Goal: Task Accomplishment & Management: Manage account settings

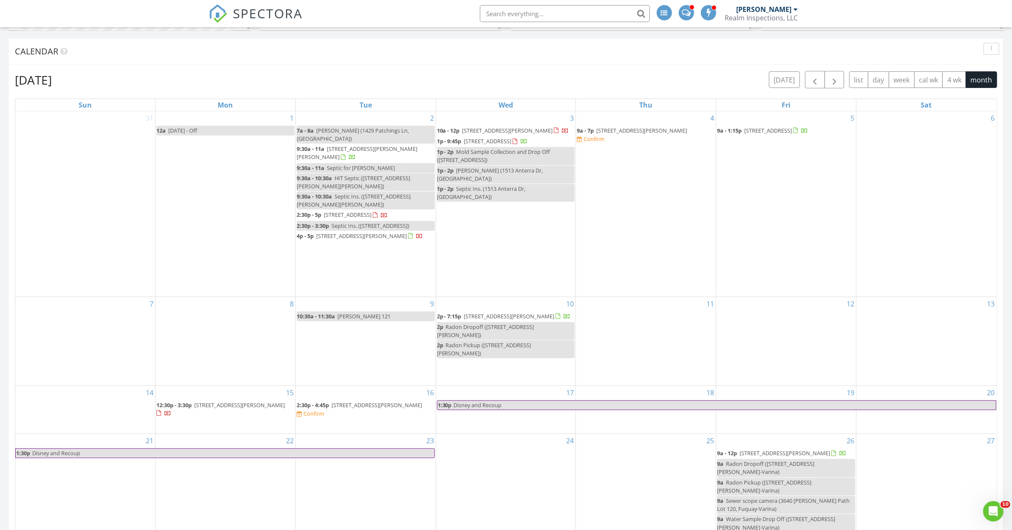
scroll to position [425, 0]
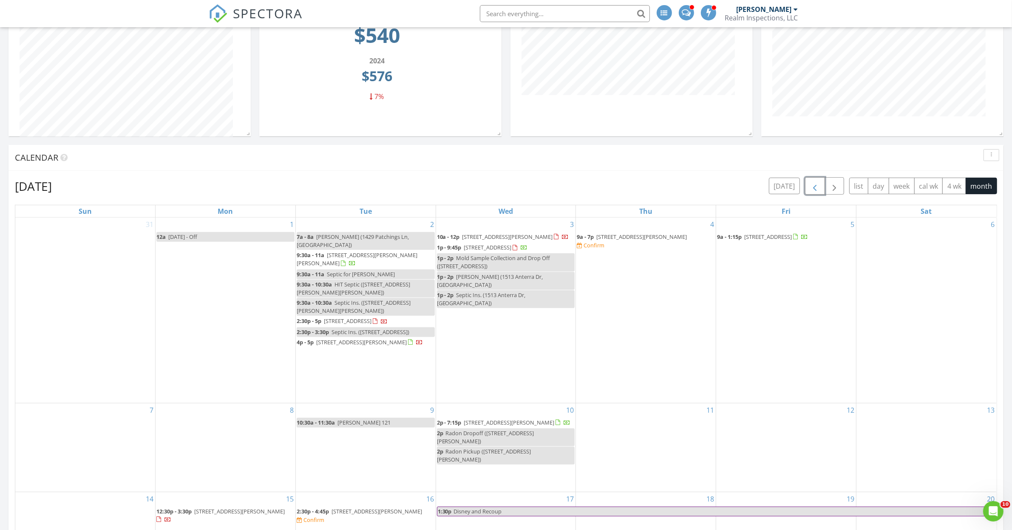
click at [815, 185] on span "button" at bounding box center [814, 186] width 10 height 10
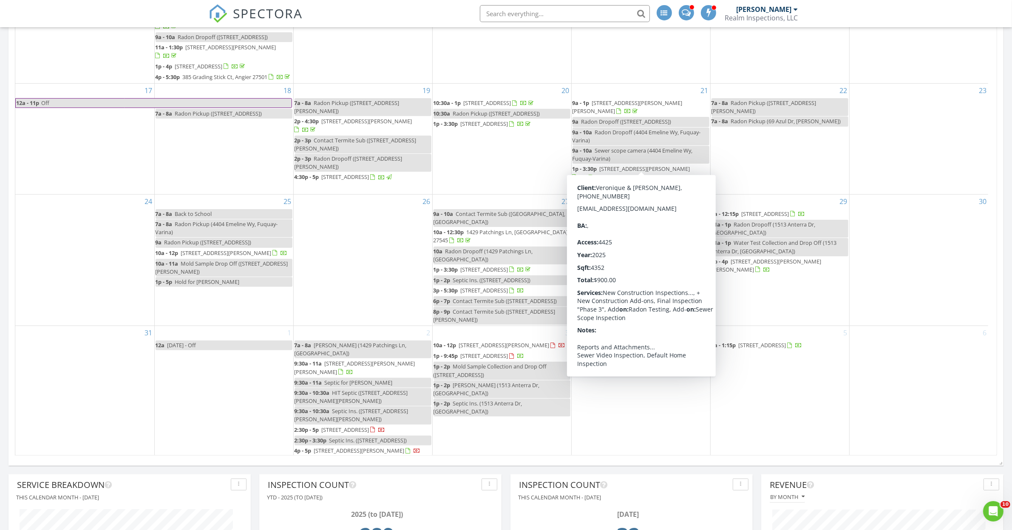
scroll to position [744, 0]
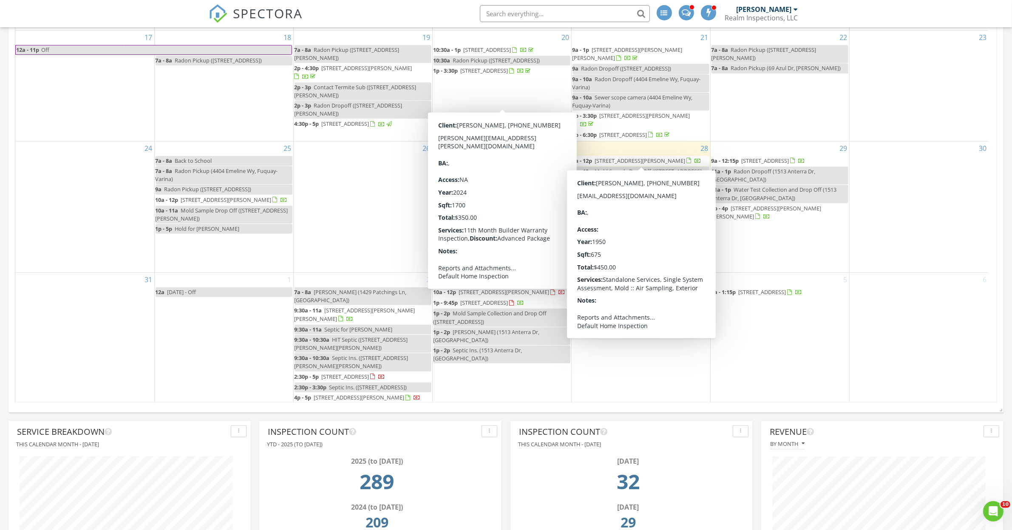
click at [615, 160] on span "[STREET_ADDRESS][PERSON_NAME]" at bounding box center [640, 161] width 91 height 8
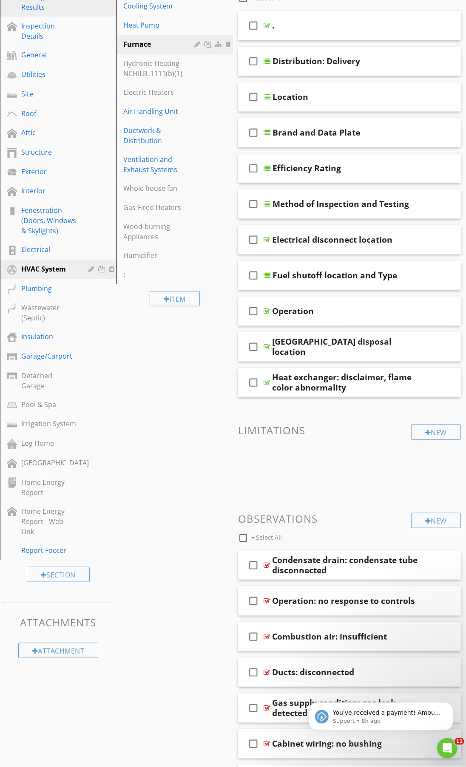
scroll to position [159, 0]
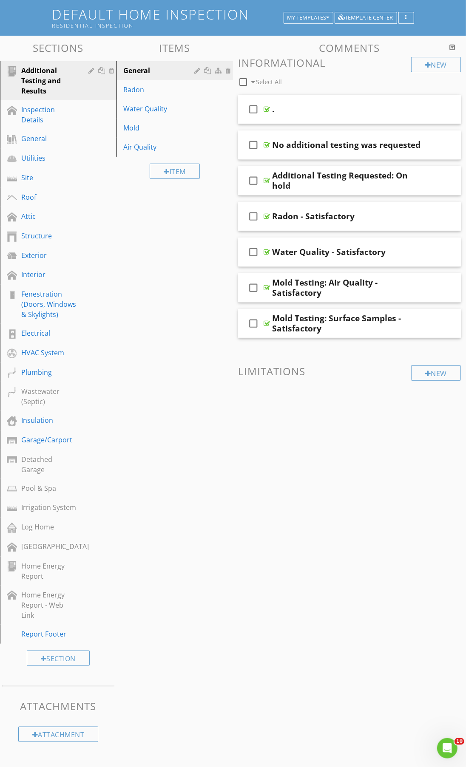
click at [133, 311] on div "Sections Additional Testing and Results Inspection Details General Utilities Si…" at bounding box center [233, 392] width 466 height 713
click at [64, 334] on div "Electrical" at bounding box center [48, 333] width 55 height 10
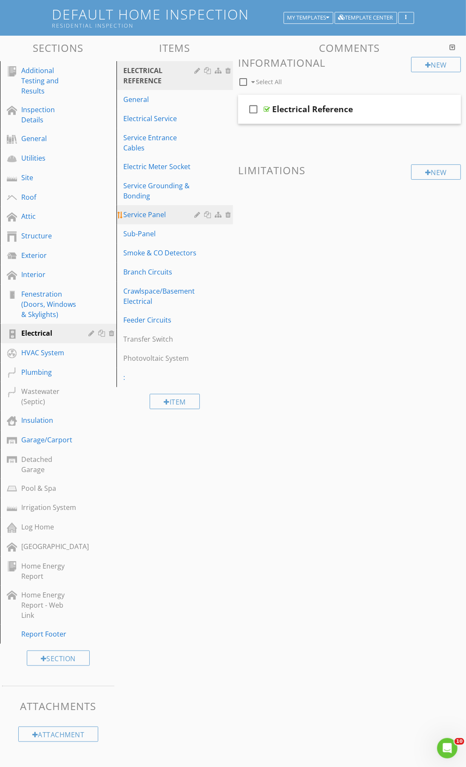
click at [181, 221] on link "Service Panel" at bounding box center [176, 214] width 114 height 19
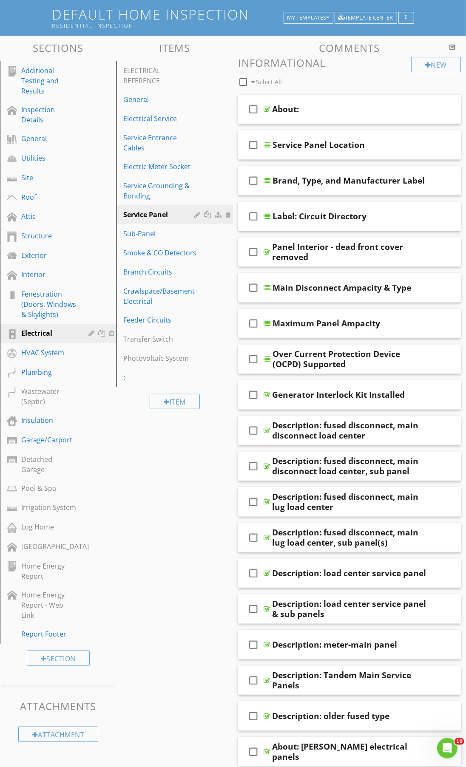
drag, startPoint x: 214, startPoint y: 629, endPoint x: 209, endPoint y: 627, distance: 5.1
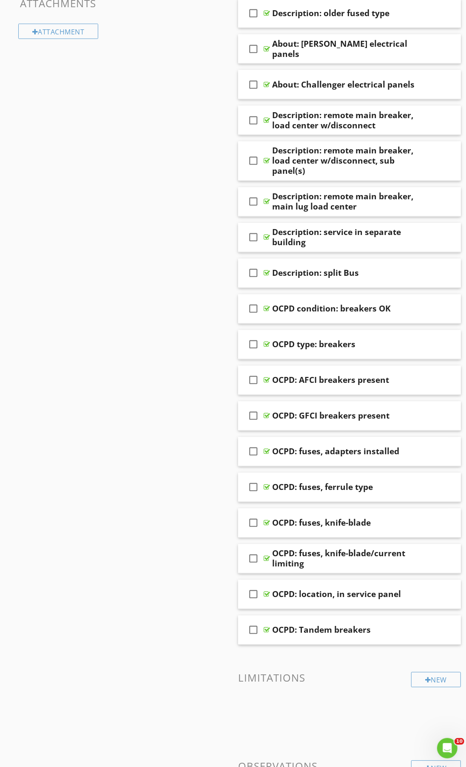
scroll to position [5794, 0]
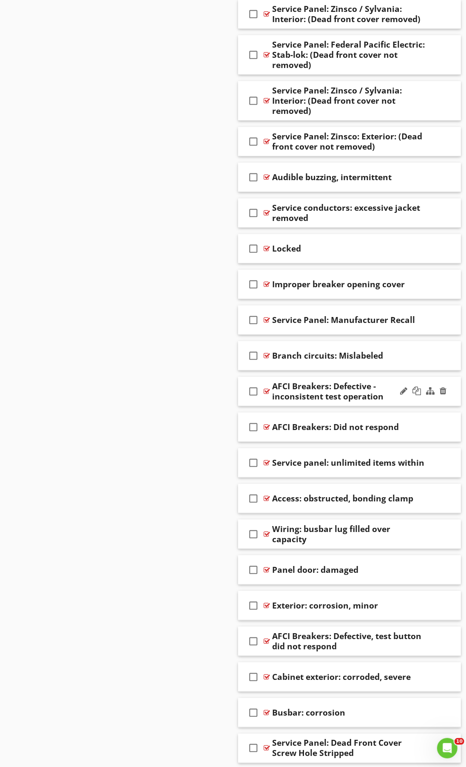
click at [398, 401] on div "check_box_outline_blank AFCI Breakers: Defective - inconsistent test operation" at bounding box center [349, 391] width 223 height 29
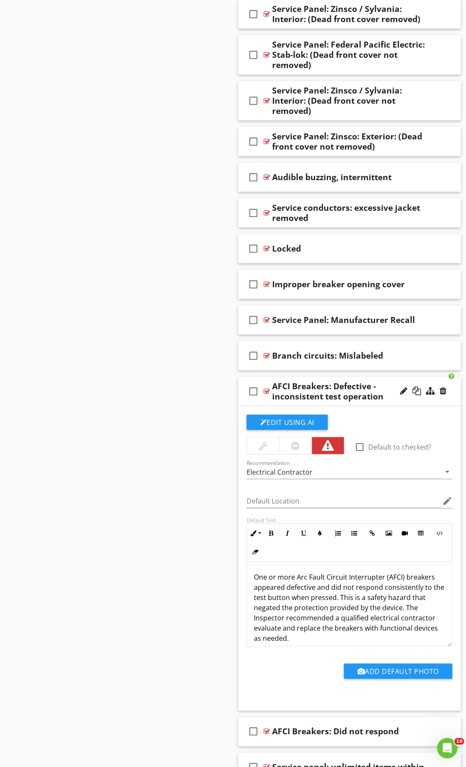
scroll to position [5847, 0]
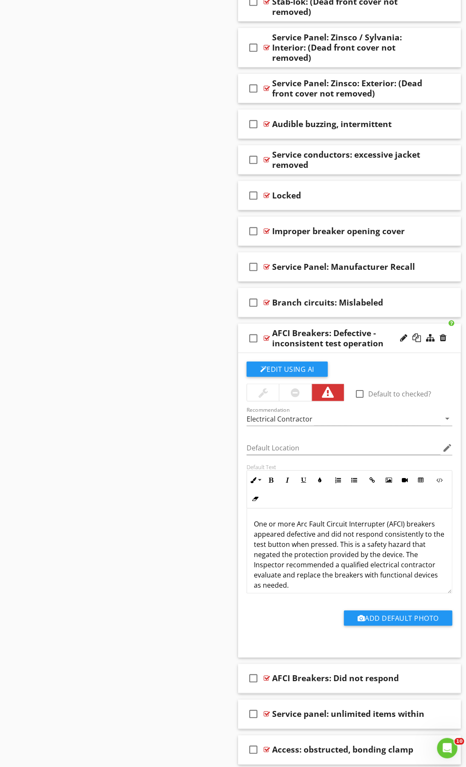
click at [290, 544] on p "One or more Arc Fault Circuit Interrupter (AFCI) breakers appeared defective an…" at bounding box center [349, 554] width 191 height 71
click at [388, 347] on div "check_box_outline_blank AFCI Breakers: Defective - inconsistent test operation" at bounding box center [349, 338] width 223 height 29
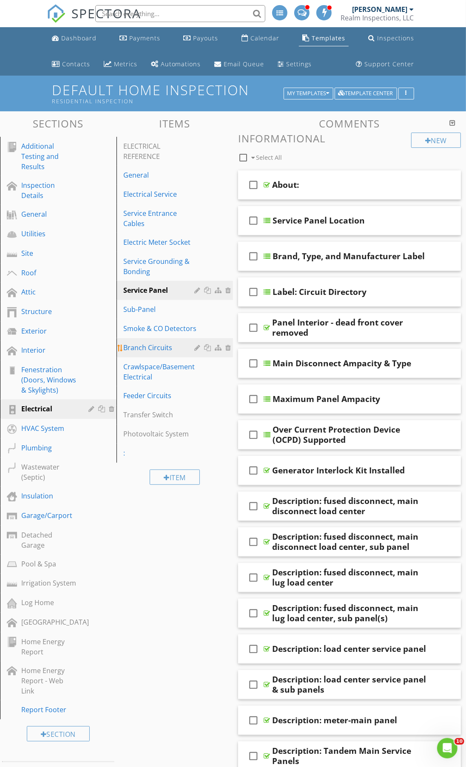
click at [184, 352] on div "Branch Circuits" at bounding box center [160, 347] width 74 height 10
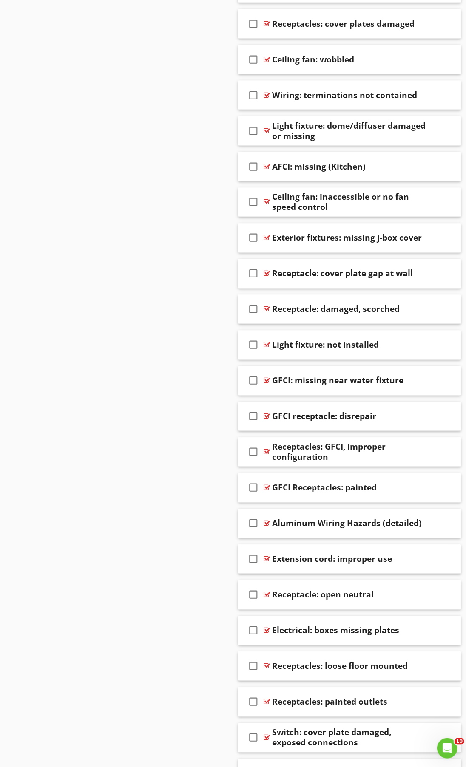
scroll to position [3027, 0]
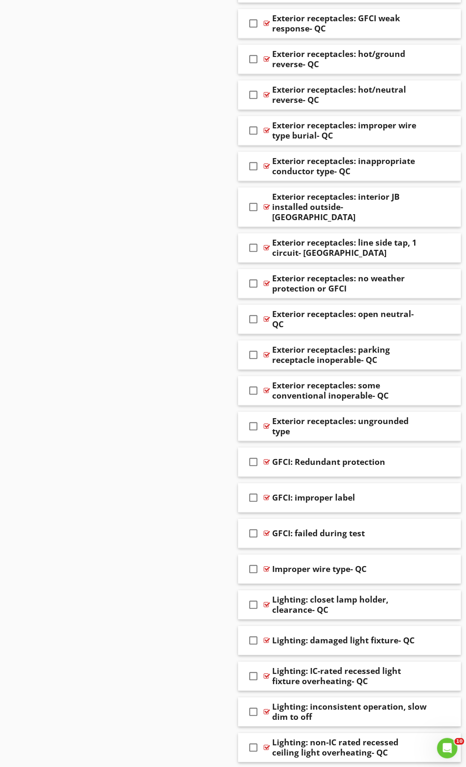
scroll to position [4833, 0]
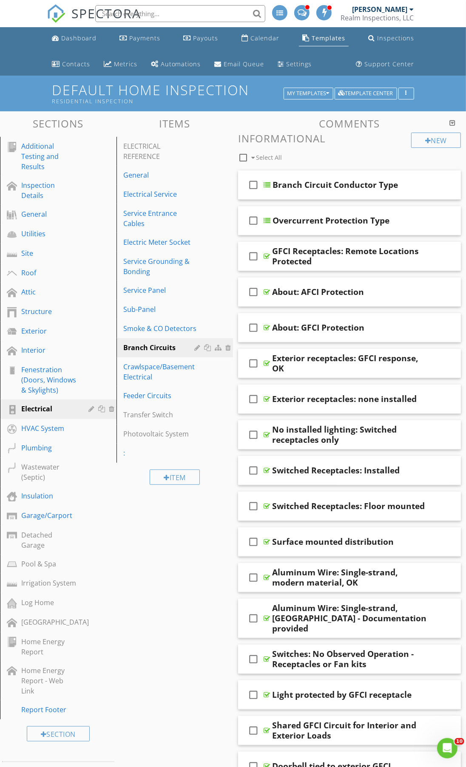
scroll to position [425, 0]
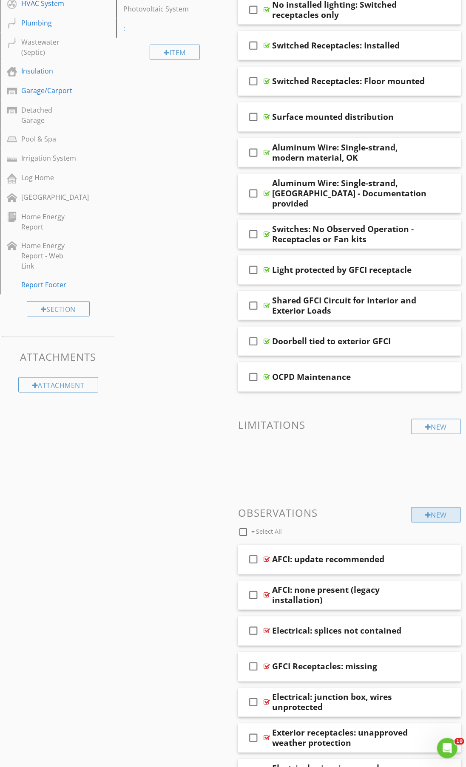
click at [435, 511] on div "New" at bounding box center [436, 514] width 50 height 15
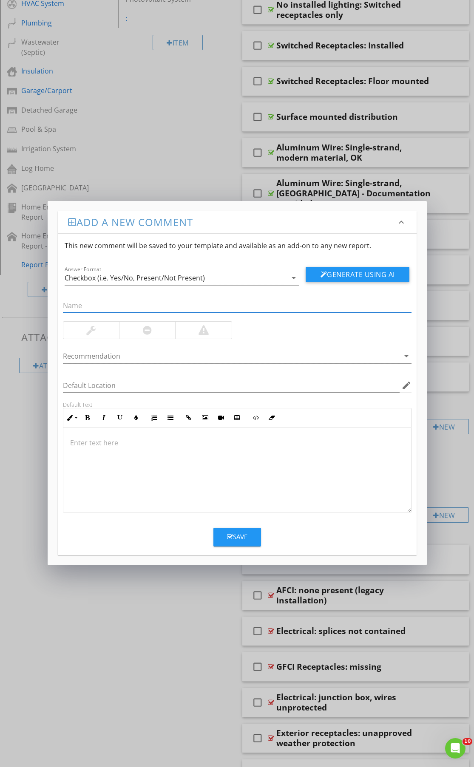
click at [132, 305] on input "text" at bounding box center [237, 306] width 348 height 14
paste input "Branch wiring: unprofessional installation"
type input "Branch wiring: unprofessional installation"
click at [133, 341] on div "Branch wiring: unprofessional installation Recommendation arrow_drop_down Defau…" at bounding box center [237, 398] width 359 height 227
click at [134, 329] on div at bounding box center [147, 330] width 56 height 17
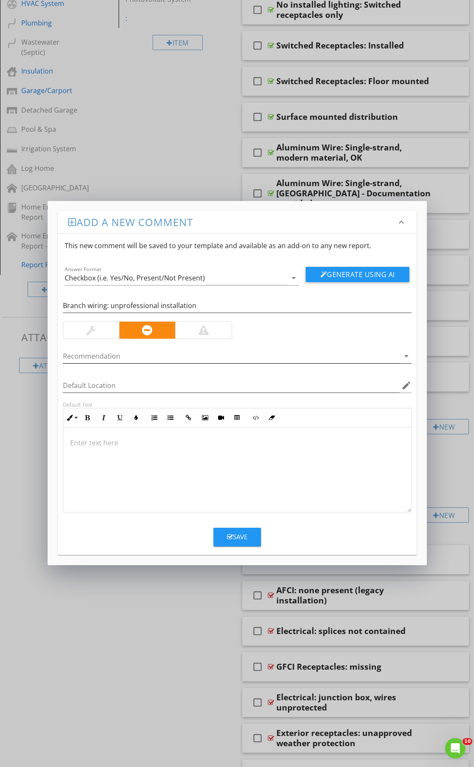
click at [82, 358] on div at bounding box center [231, 356] width 337 height 14
click at [109, 451] on div at bounding box center [237, 469] width 348 height 85
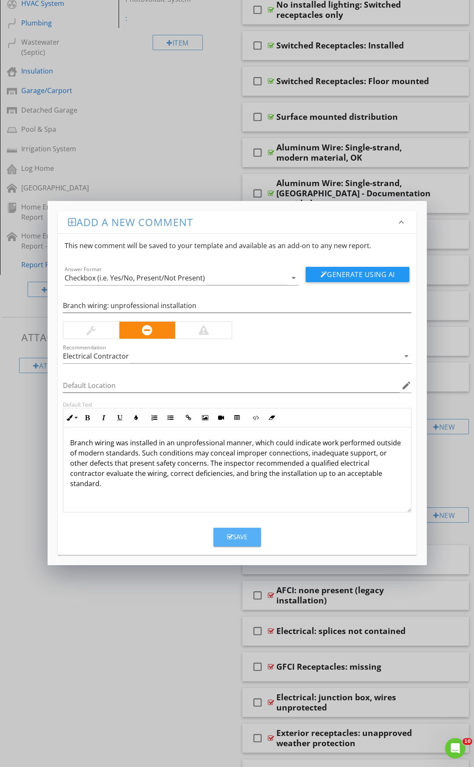
click at [236, 541] on div "Save" at bounding box center [237, 537] width 20 height 10
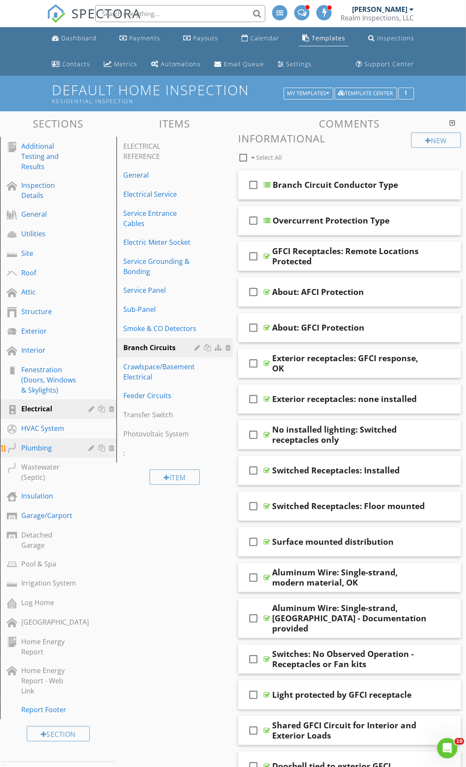
click at [69, 451] on link "Plumbing" at bounding box center [60, 448] width 114 height 20
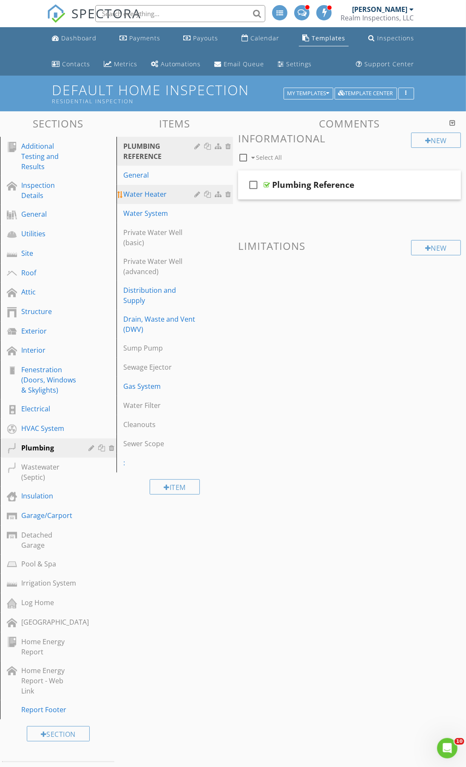
click at [183, 199] on div "Water Heater" at bounding box center [160, 194] width 74 height 10
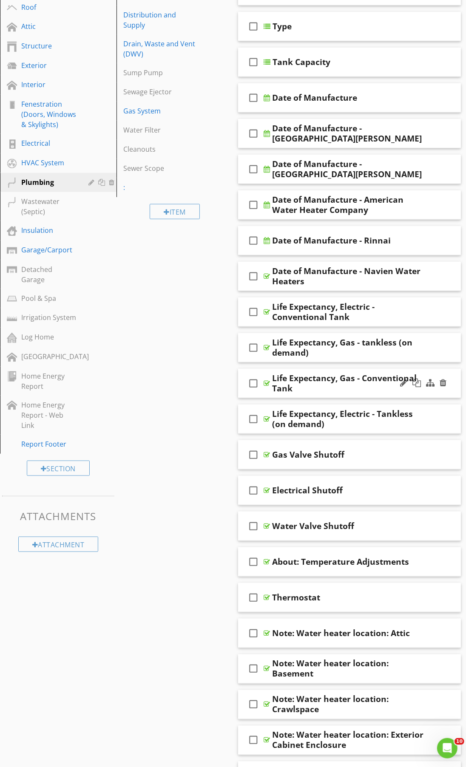
scroll to position [212, 0]
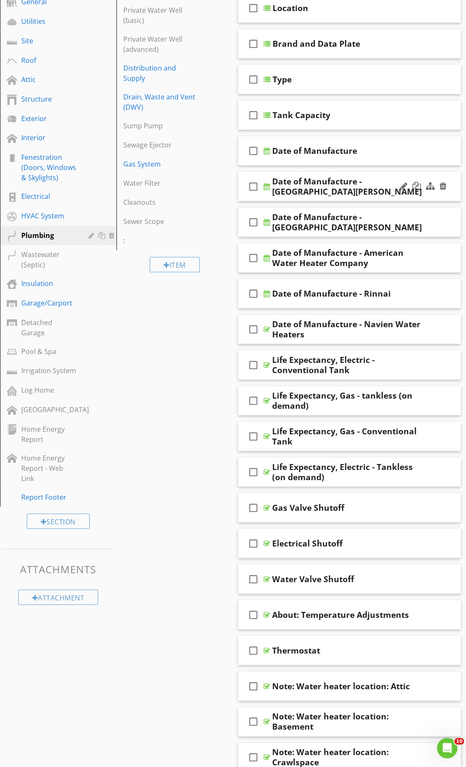
click at [308, 199] on div "check_box_outline_blank Date of Manufacture - Bradford White" at bounding box center [349, 186] width 223 height 29
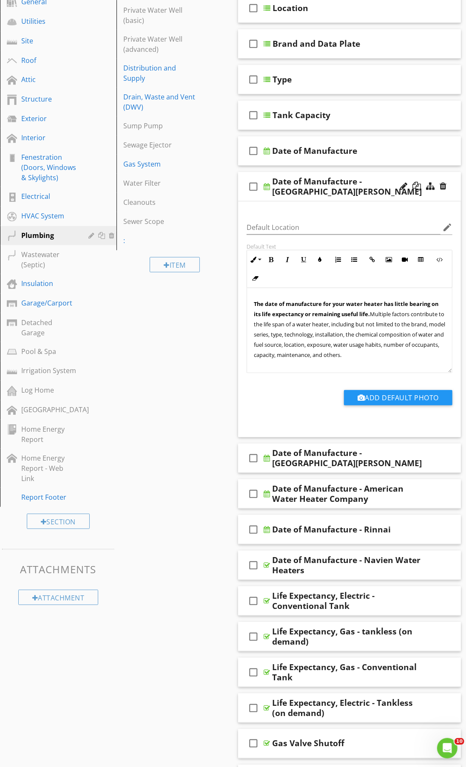
click at [355, 190] on div "Date of Manufacture - Bradford White" at bounding box center [349, 186] width 154 height 20
type input "Date of Manufacture - AO Smith"
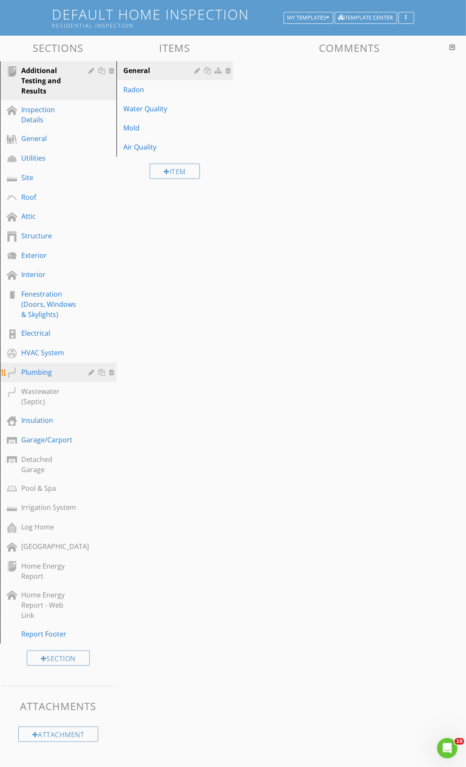
click at [69, 367] on div "Plumbing" at bounding box center [48, 372] width 55 height 10
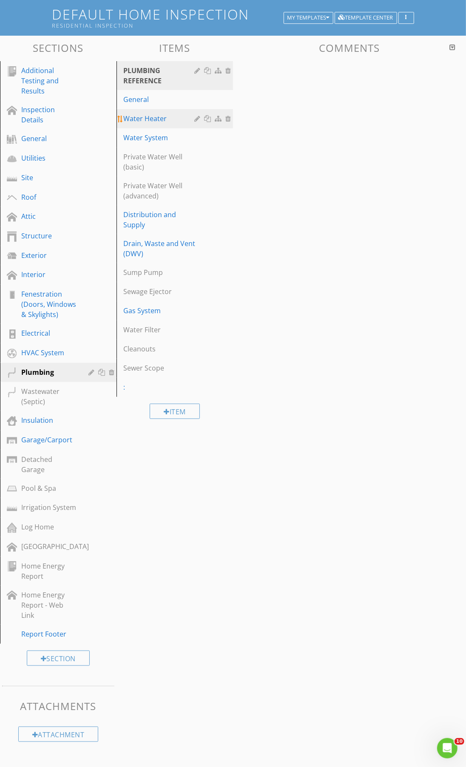
click at [177, 120] on div "Water Heater" at bounding box center [160, 118] width 74 height 10
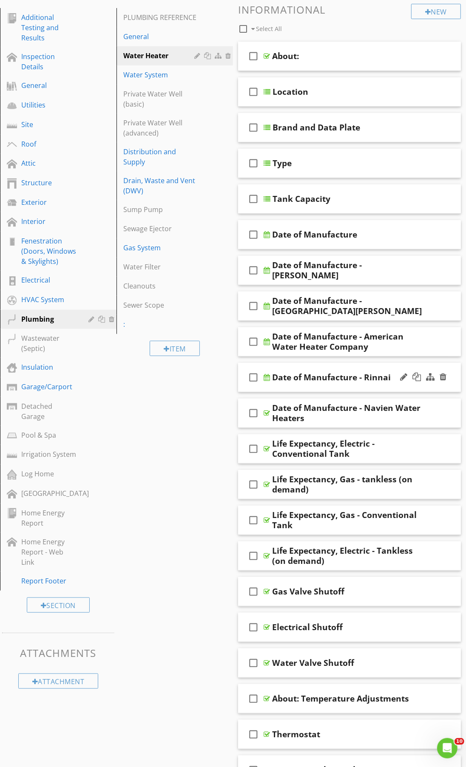
scroll to position [182, 0]
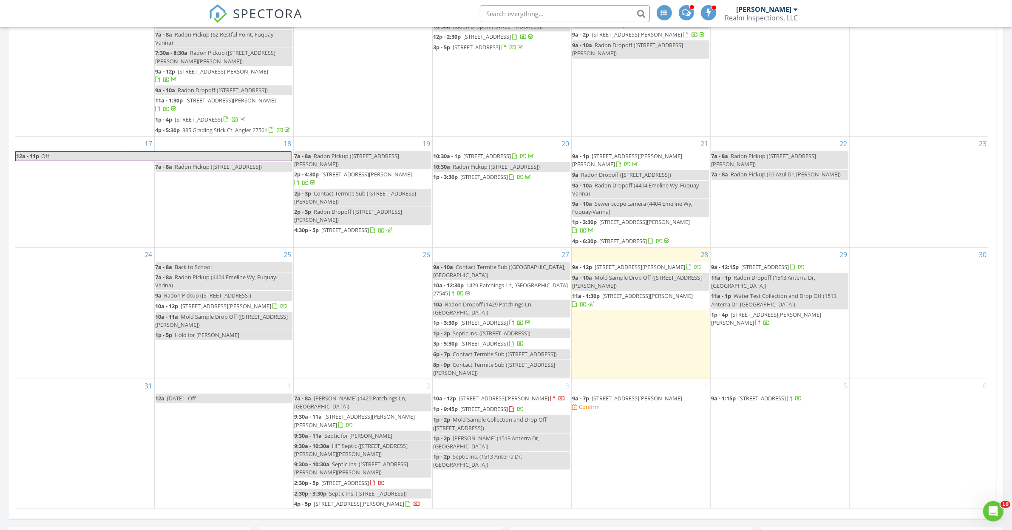
scroll to position [690, 0]
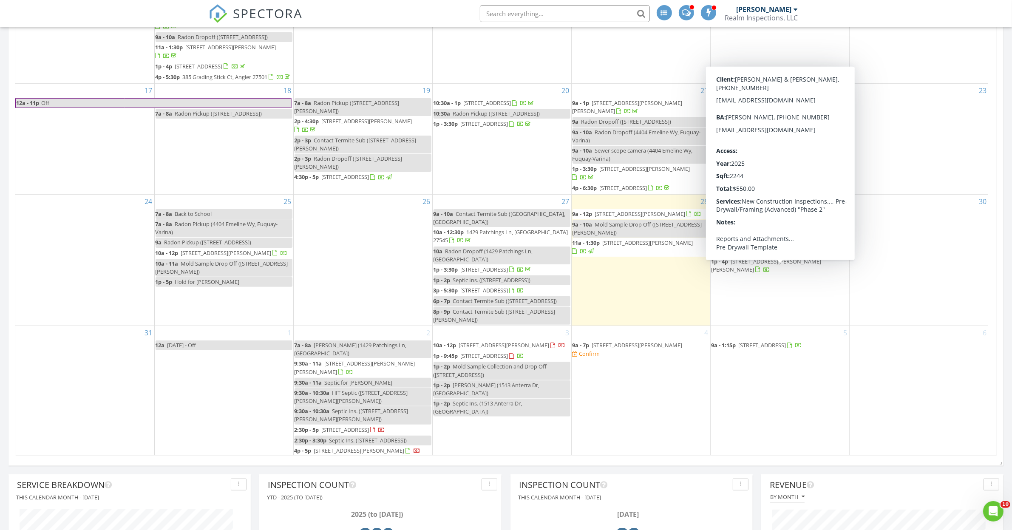
click at [770, 269] on span "31 Willow Cameron Wy, Angier 27501" at bounding box center [766, 265] width 110 height 16
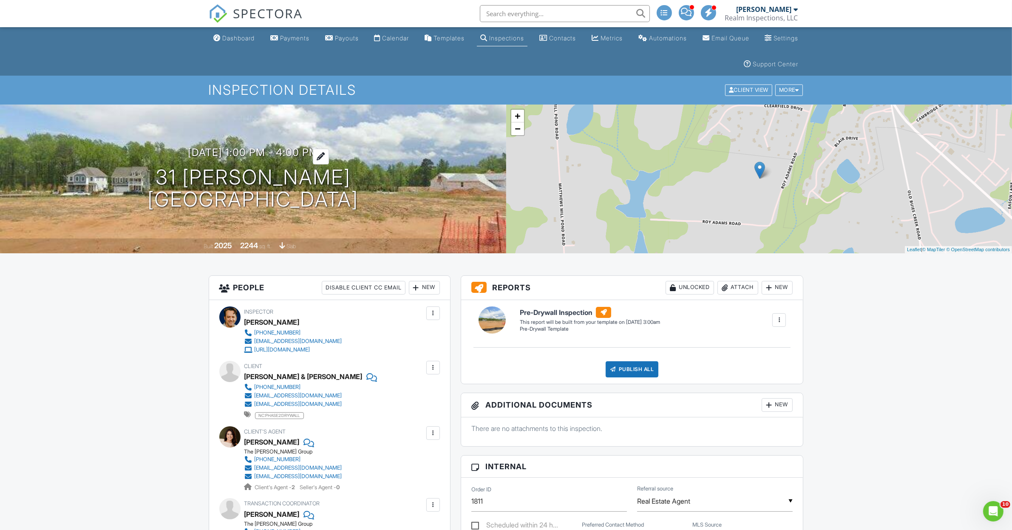
click at [314, 151] on h3 "08/29/2025 1:00 pm - 4:00 pm" at bounding box center [253, 152] width 130 height 11
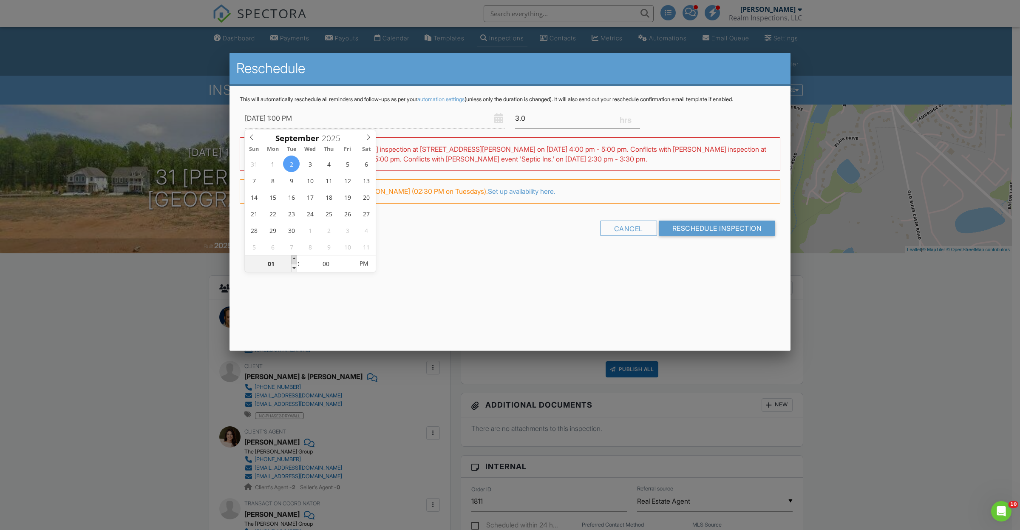
type input "09/02/2025 2:00 PM"
type input "02"
click at [292, 259] on span at bounding box center [294, 259] width 6 height 8
type input "09/02/2025 3:00 PM"
type input "03"
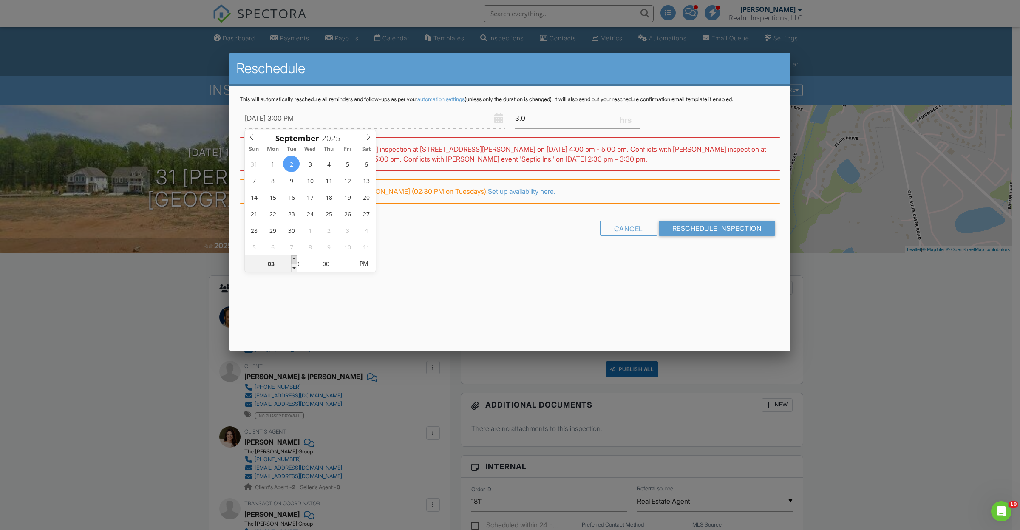
click at [292, 259] on span at bounding box center [294, 259] width 6 height 8
type input "09/02/2025 4:00 PM"
type input "04"
click at [292, 259] on span at bounding box center [294, 259] width 6 height 8
type input "09/02/2025 5:00 PM"
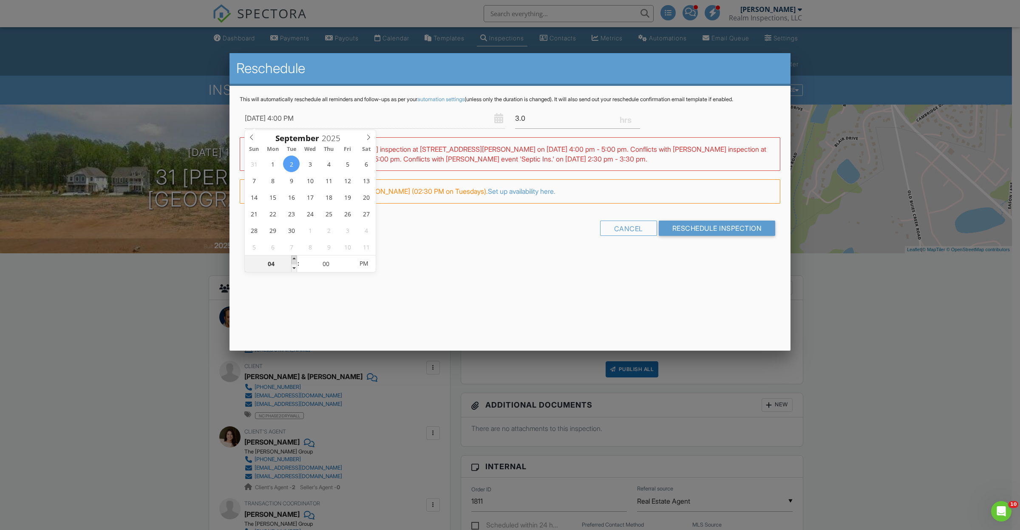
type input "05"
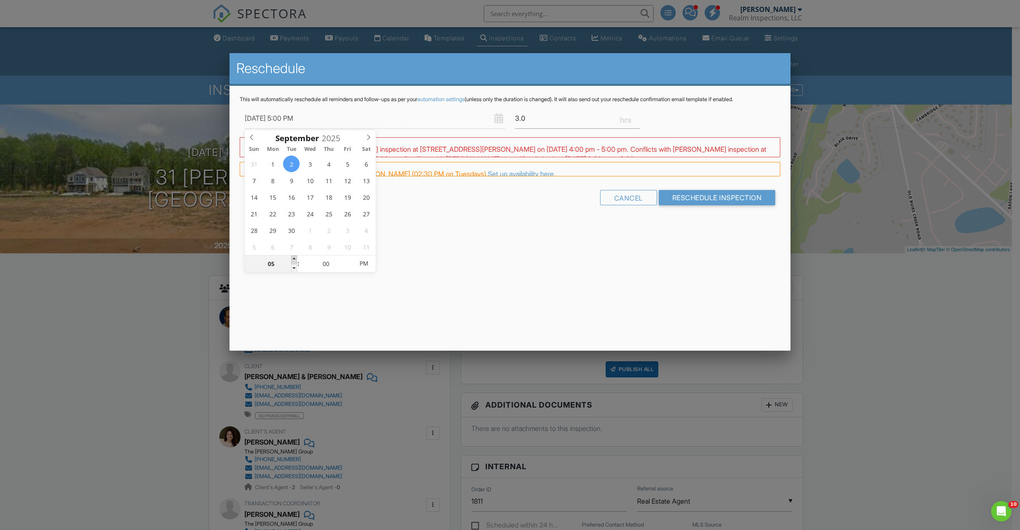
click at [292, 259] on span at bounding box center [294, 259] width 6 height 8
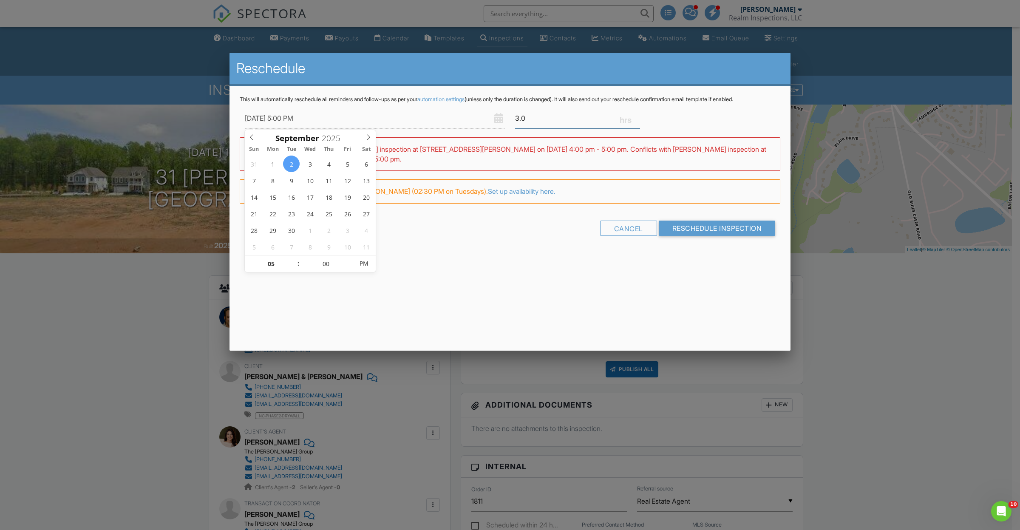
drag, startPoint x: 544, startPoint y: 117, endPoint x: 571, endPoint y: 132, distance: 30.6
click at [544, 117] on input "3.0" at bounding box center [577, 118] width 125 height 21
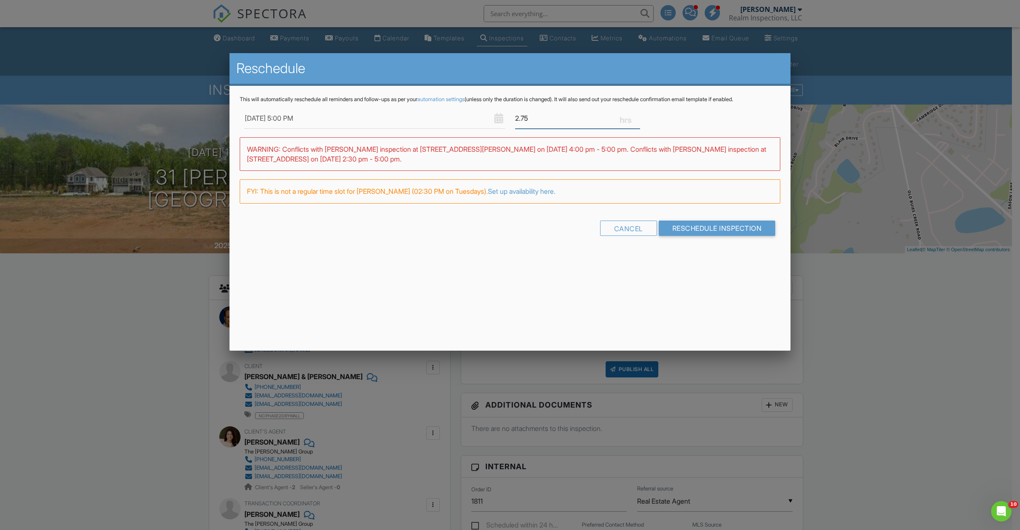
click at [637, 119] on input "2.75" at bounding box center [577, 118] width 125 height 21
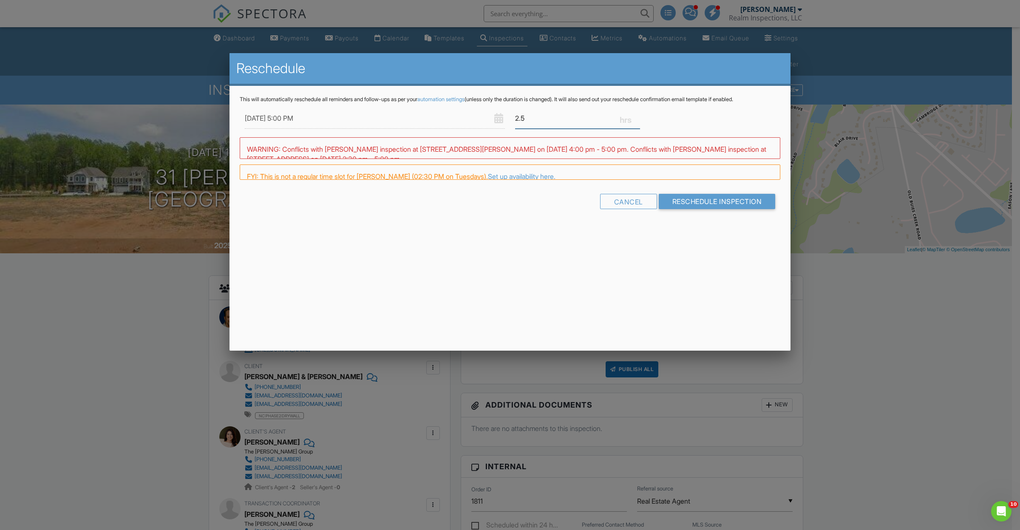
click at [637, 119] on input "2.5" at bounding box center [577, 118] width 125 height 21
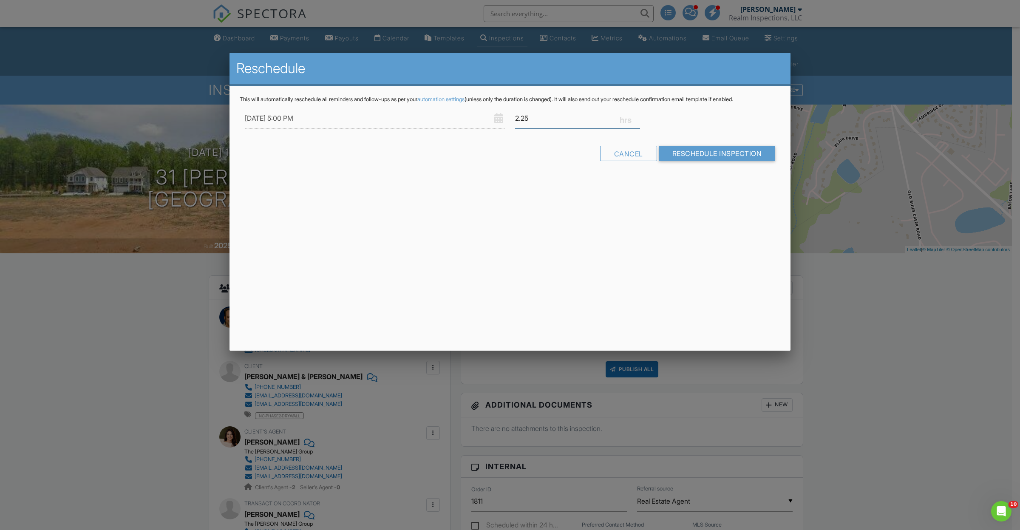
click at [637, 119] on input "2.25" at bounding box center [577, 118] width 125 height 21
click at [637, 119] on input "2" at bounding box center [577, 118] width 125 height 21
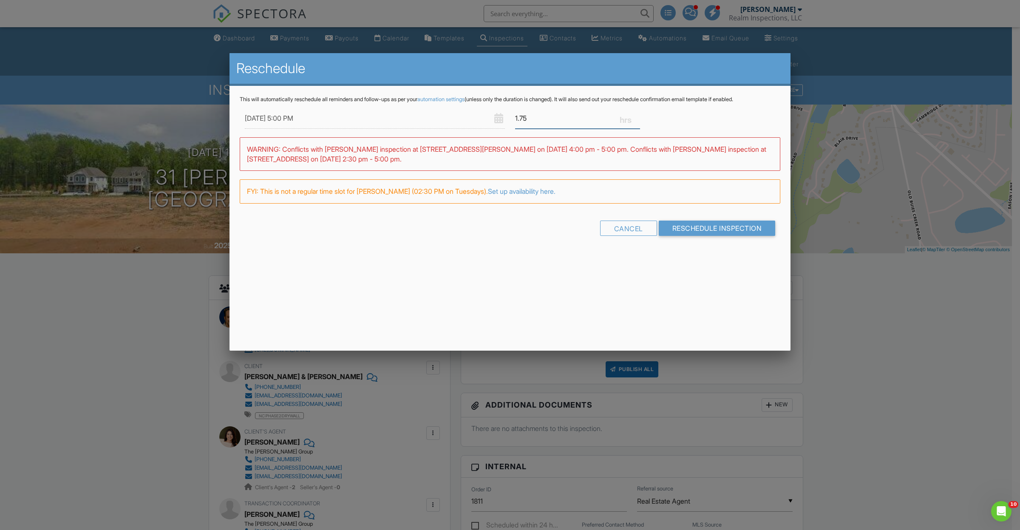
click at [637, 120] on input "1.75" at bounding box center [577, 118] width 125 height 21
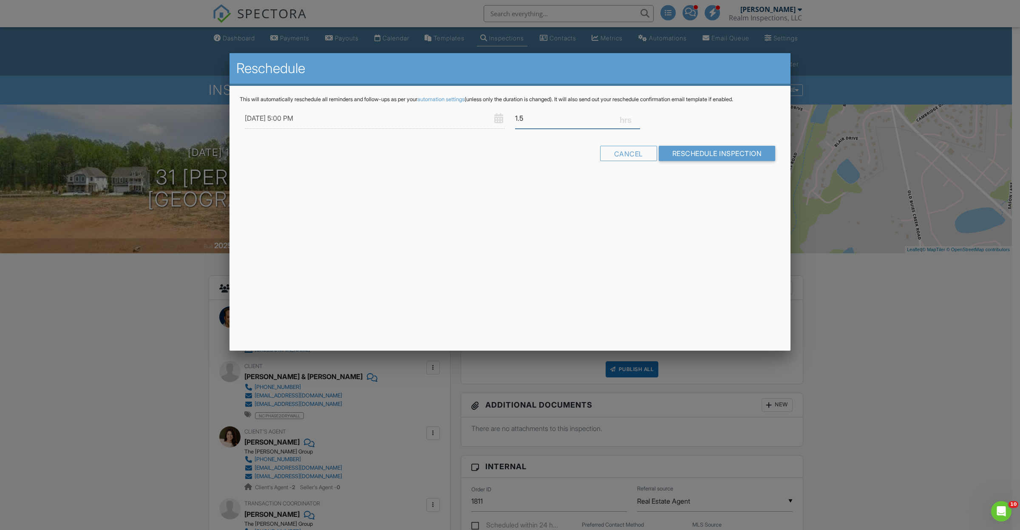
click at [637, 120] on input "1.5" at bounding box center [577, 118] width 125 height 21
type input "1.25"
click at [637, 120] on input "1.25" at bounding box center [577, 118] width 125 height 21
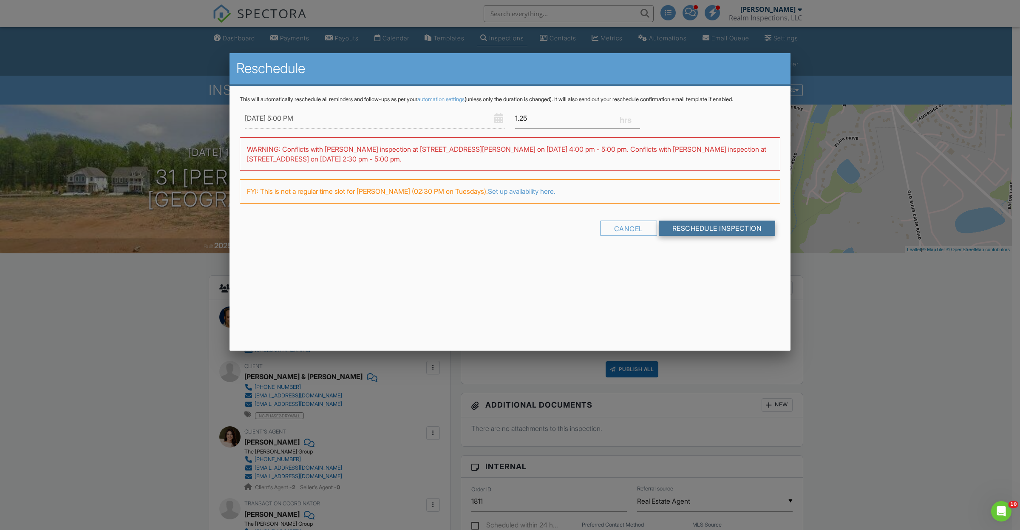
click at [691, 226] on input "Reschedule Inspection" at bounding box center [717, 228] width 117 height 15
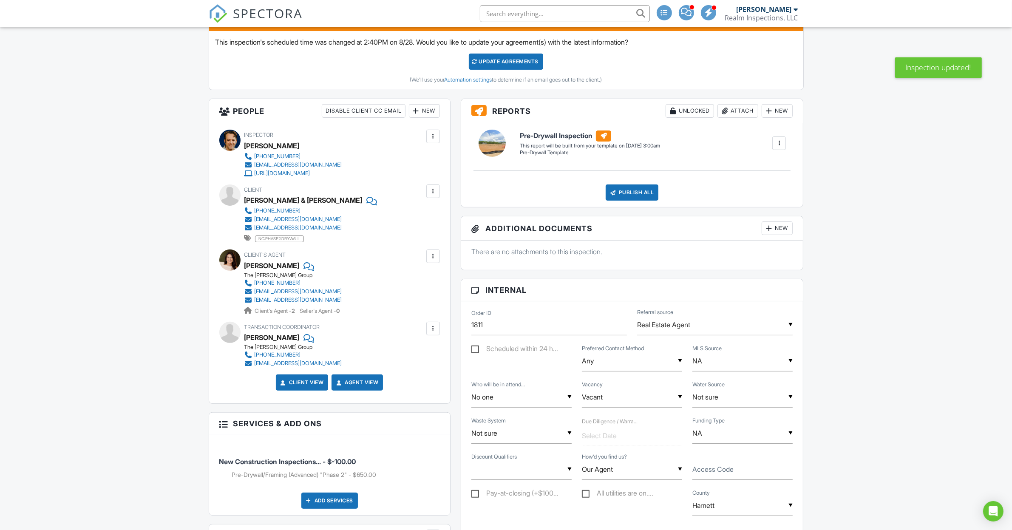
scroll to position [53, 0]
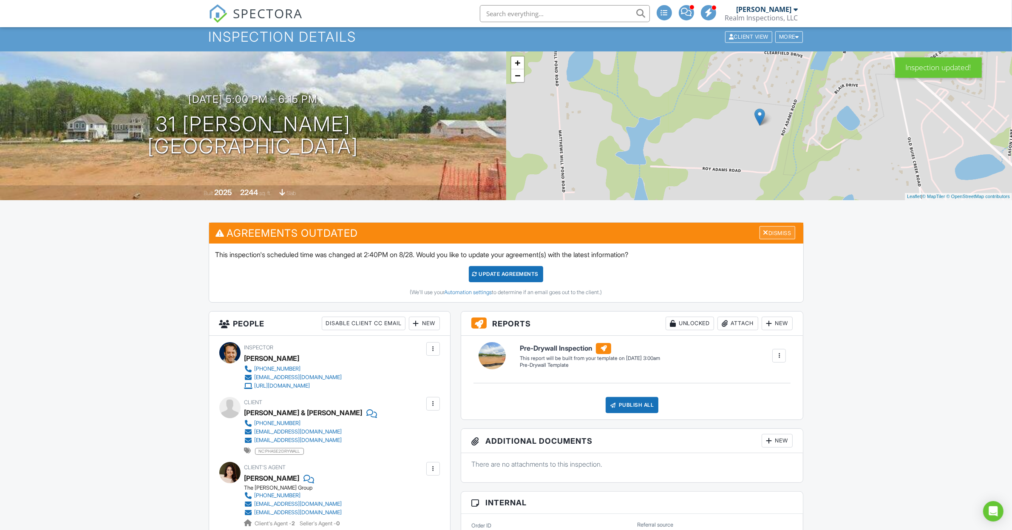
click at [768, 235] on div "Dismiss" at bounding box center [777, 232] width 36 height 13
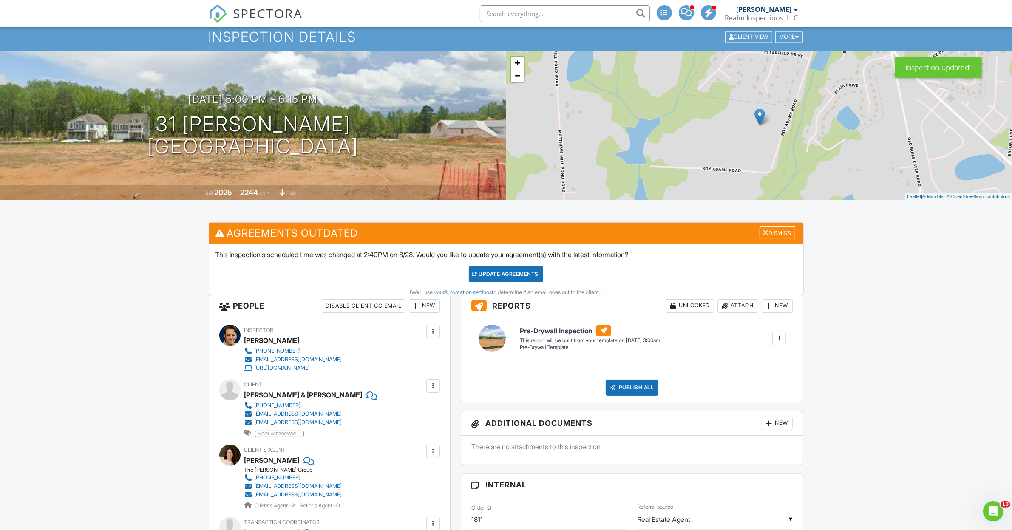
scroll to position [0, 0]
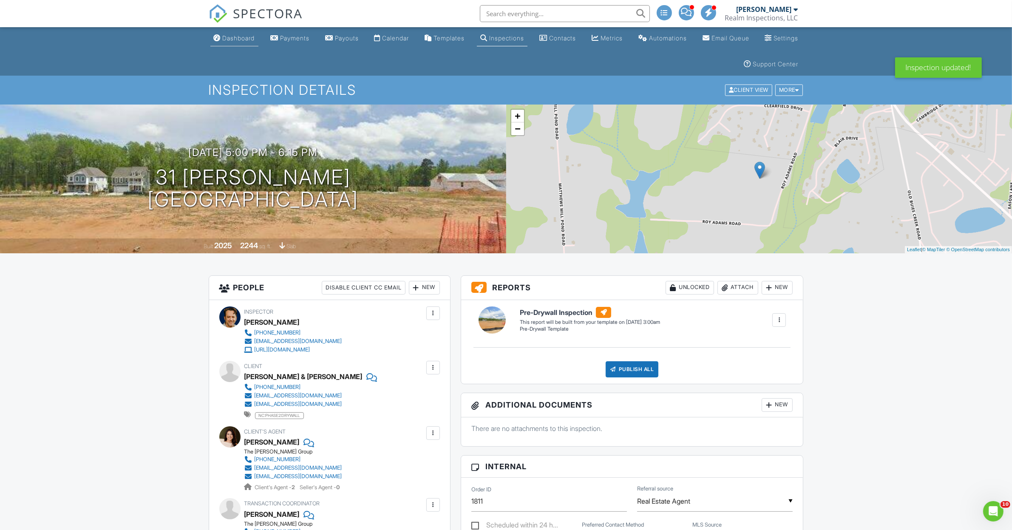
click at [234, 37] on div "Dashboard" at bounding box center [239, 37] width 32 height 7
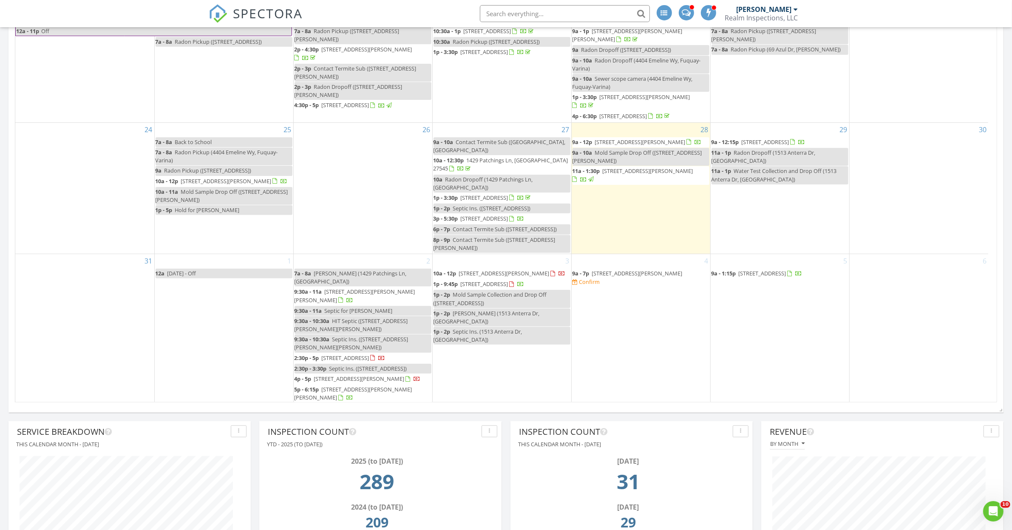
scroll to position [797, 0]
